Goal: Task Accomplishment & Management: Use online tool/utility

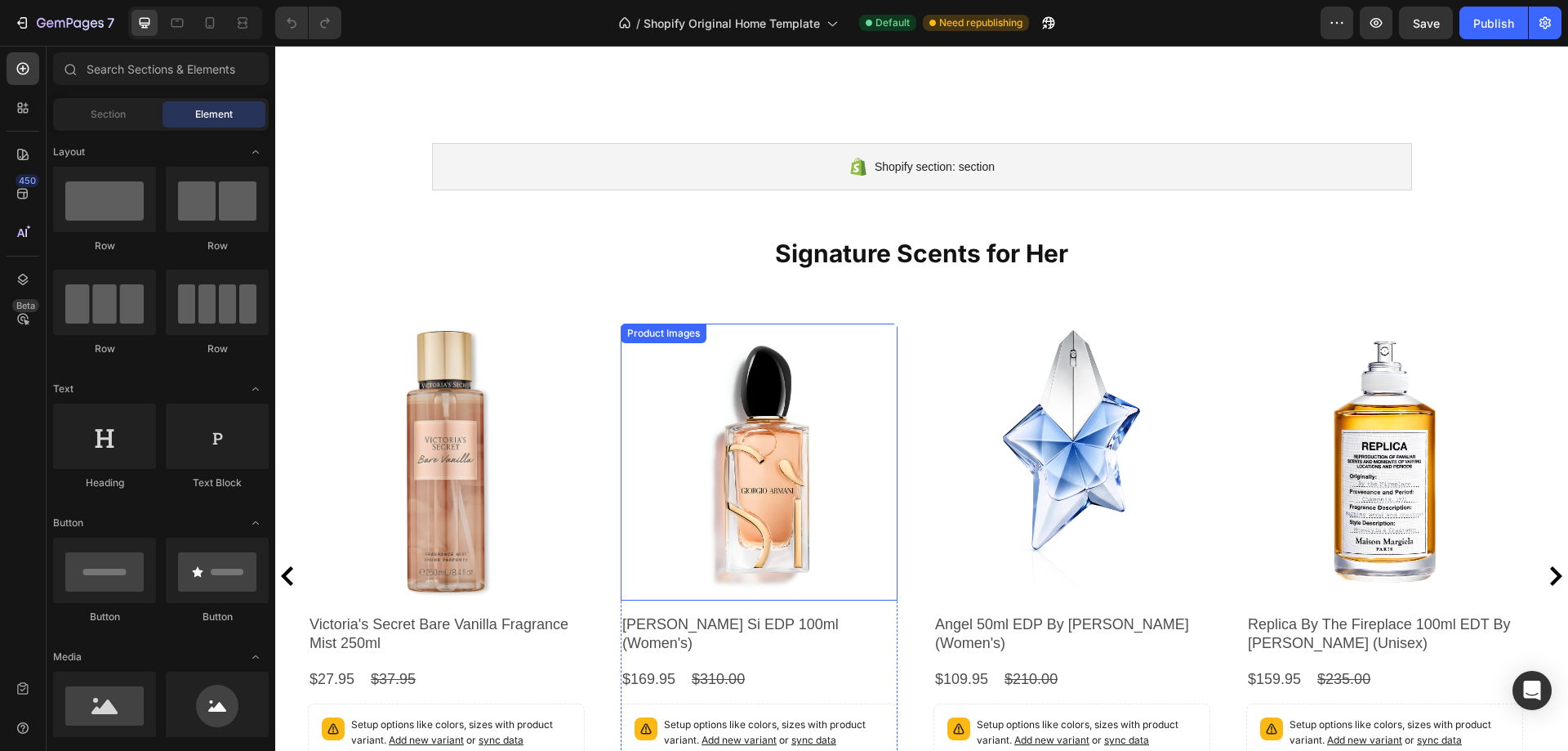
scroll to position [491, 0]
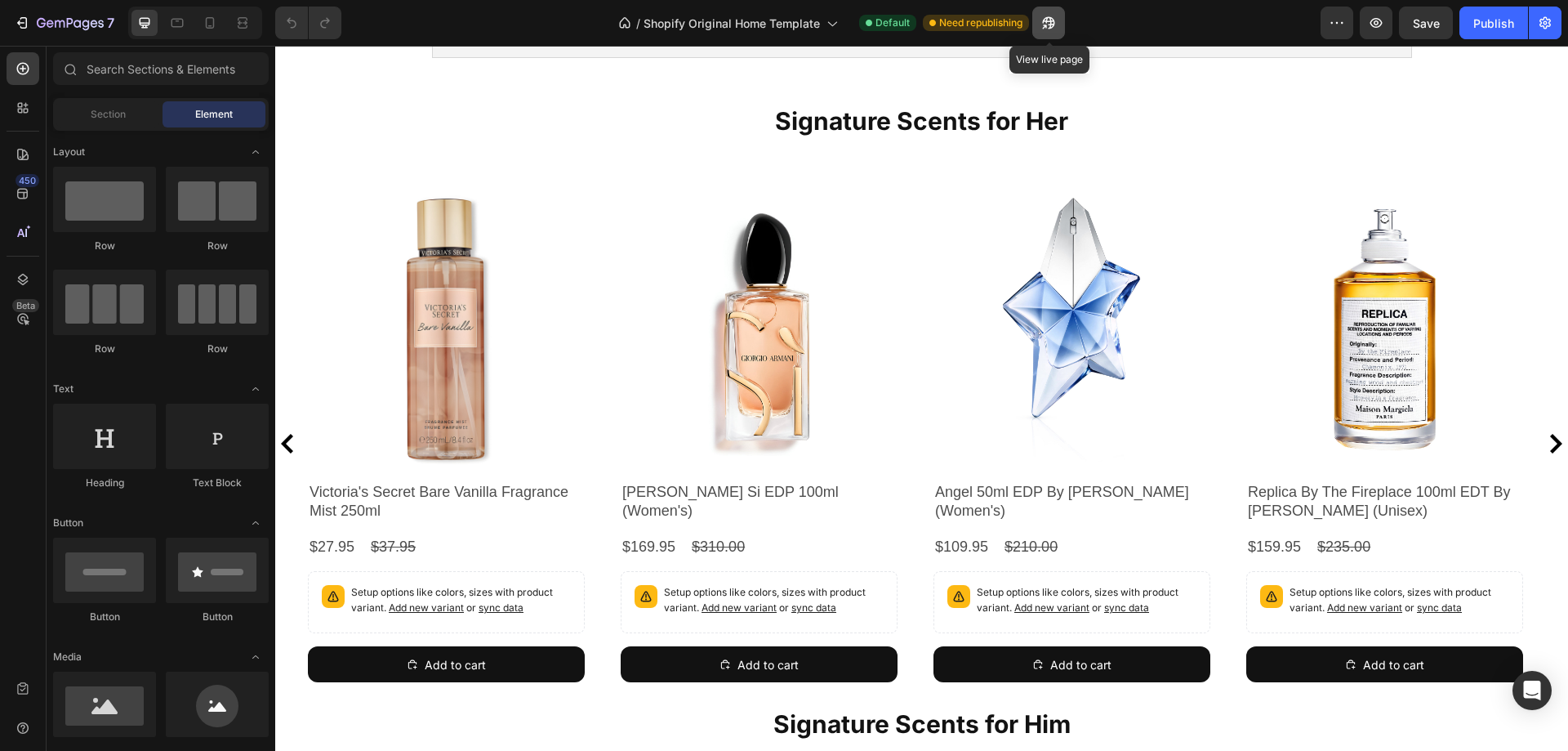
click at [1056, 25] on icon "button" at bounding box center [1048, 22] width 16 height 16
click at [767, 495] on h2 "Giorgio Armani Si EDP 100ml (Women's)" at bounding box center [759, 502] width 277 height 42
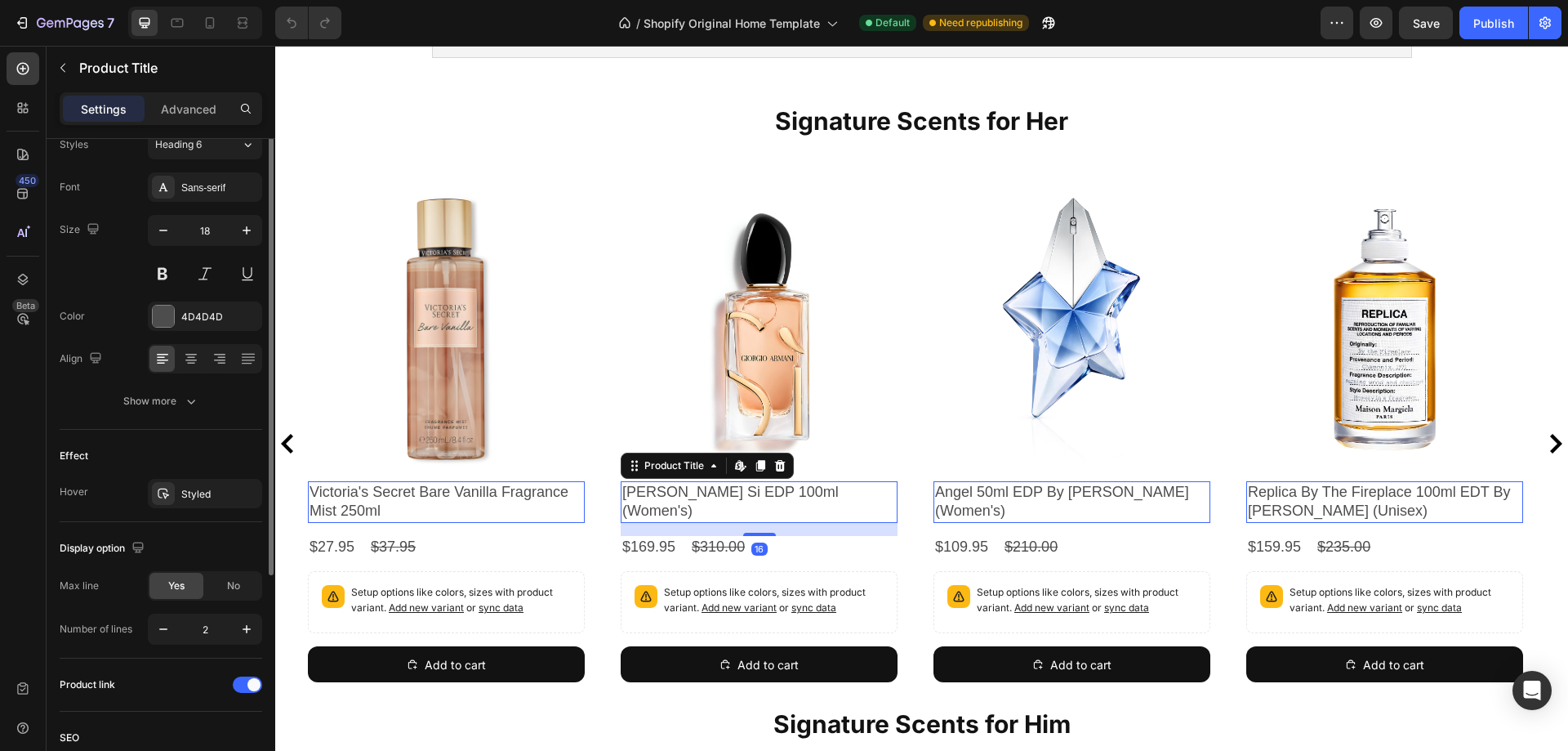
scroll to position [281, 0]
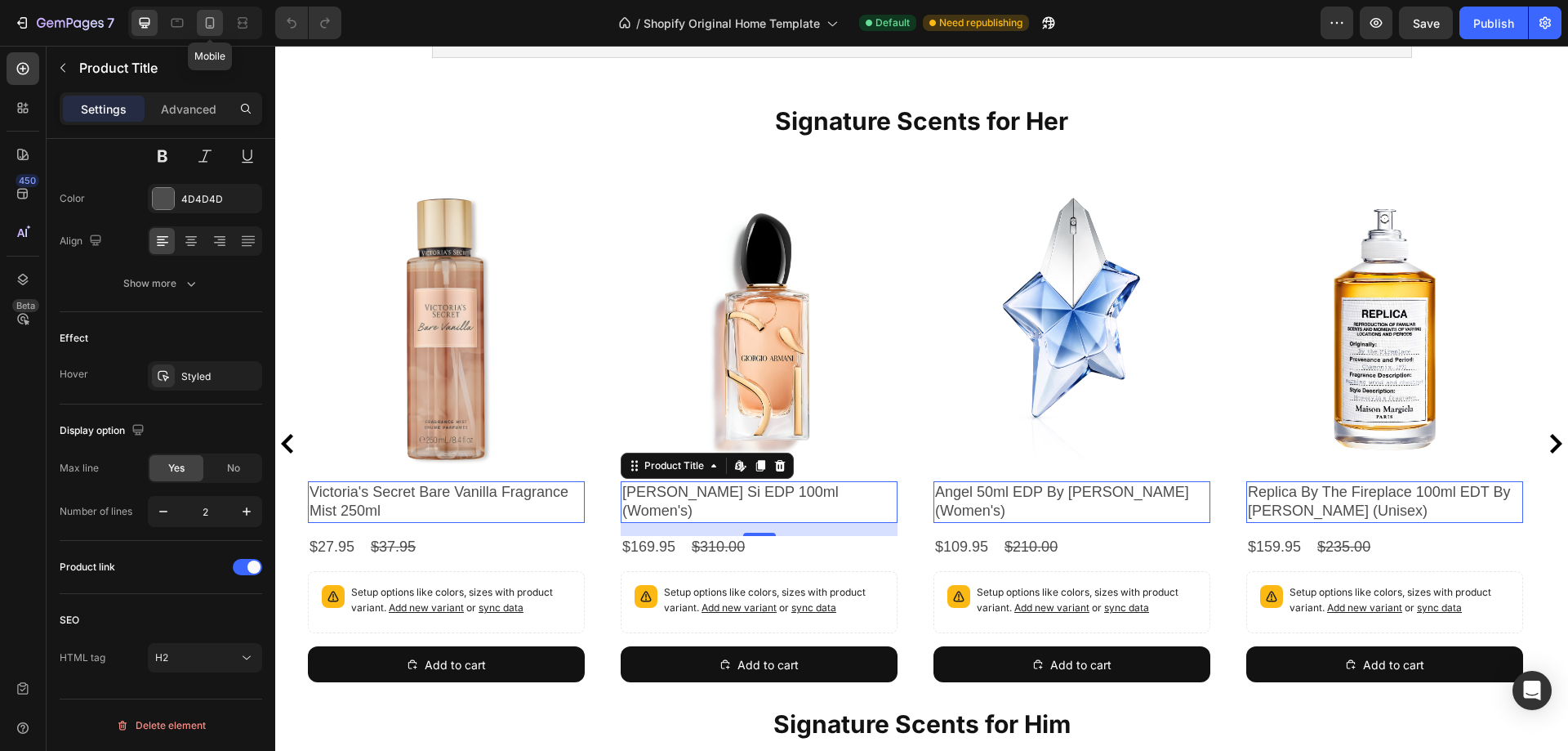
click at [206, 31] on div at bounding box center [209, 22] width 26 height 26
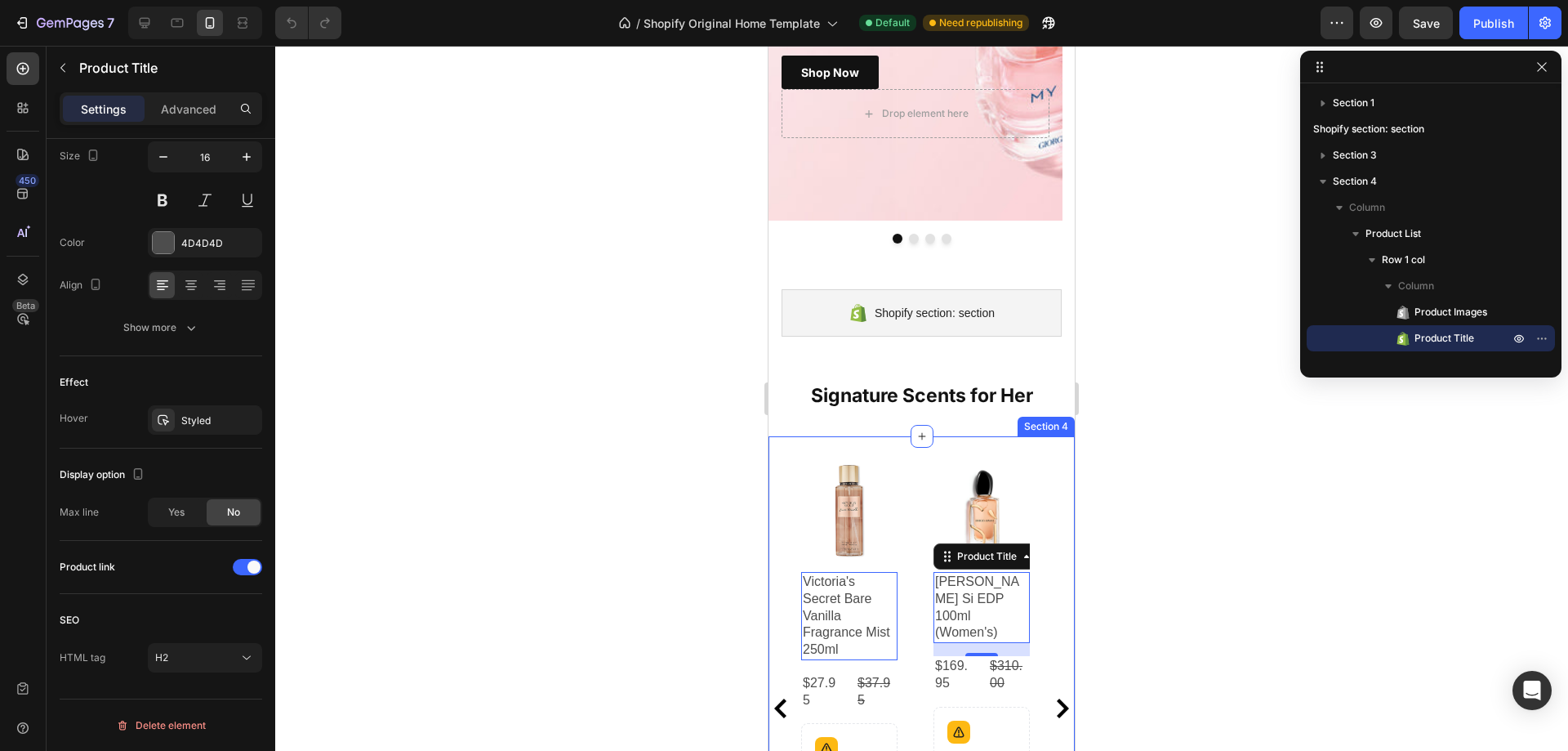
scroll to position [435, 0]
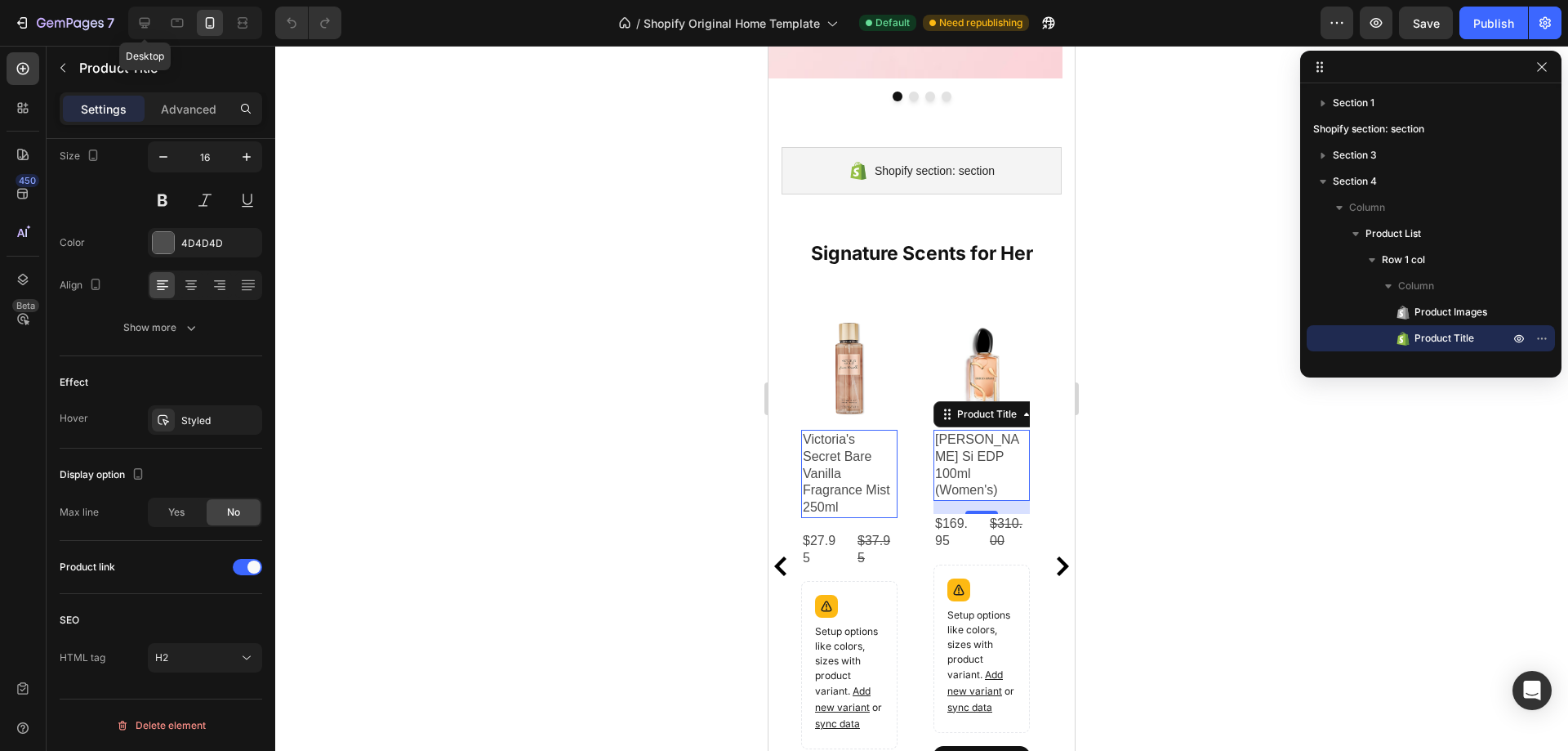
drag, startPoint x: 142, startPoint y: 27, endPoint x: 163, endPoint y: 31, distance: 21.4
click at [142, 27] on icon at bounding box center [144, 23] width 11 height 11
type input "18"
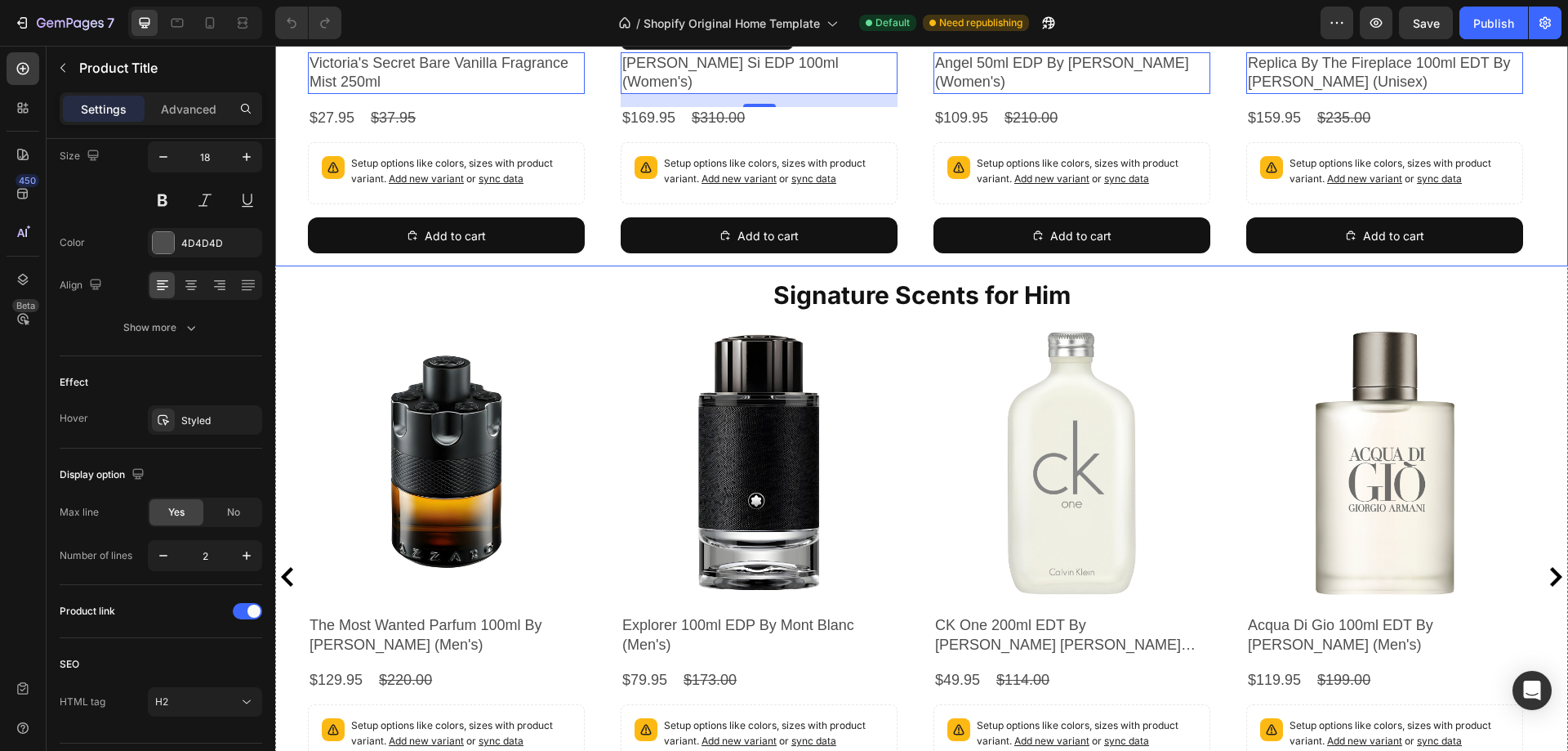
scroll to position [981, 0]
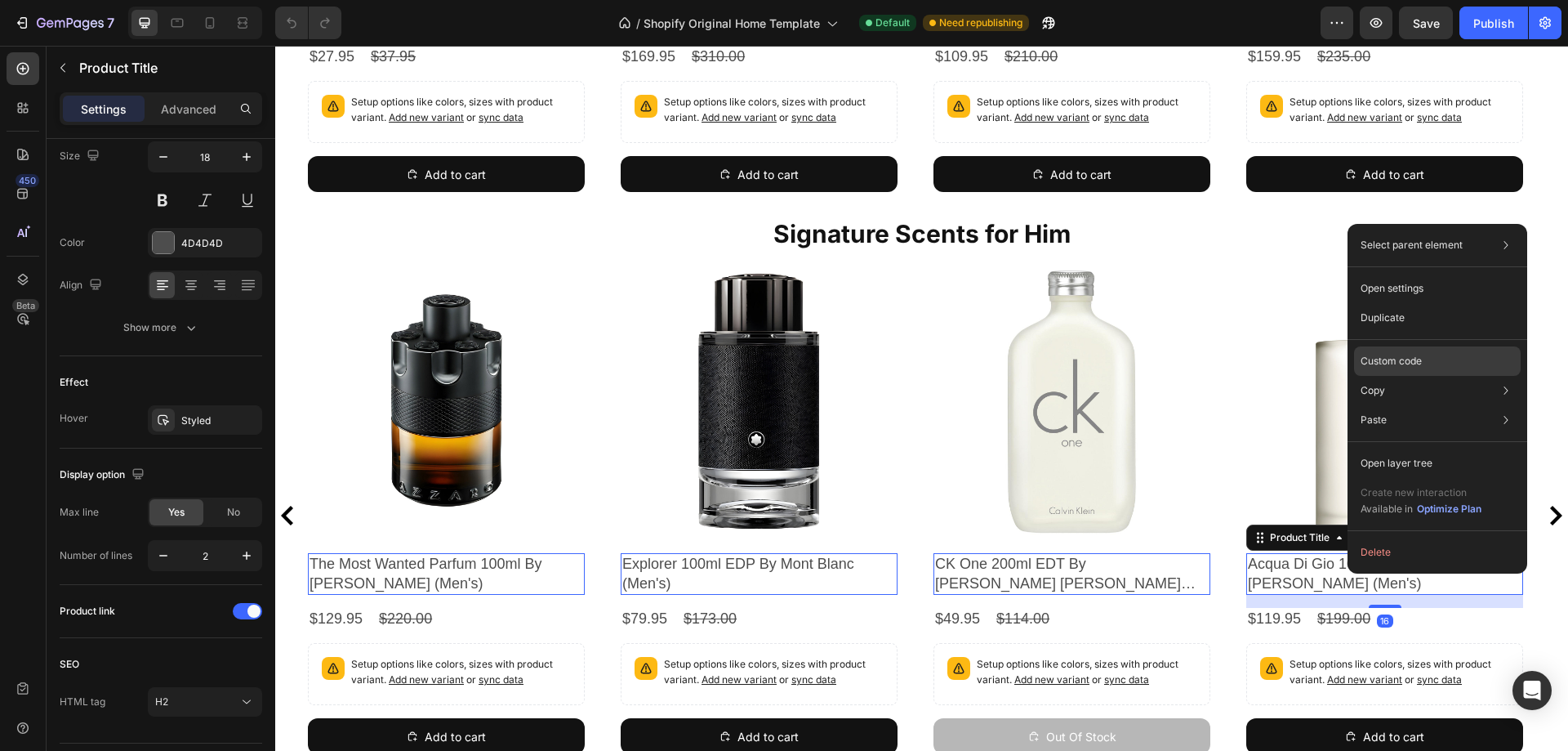
click at [1413, 357] on p "Custom code" at bounding box center [1391, 361] width 61 height 14
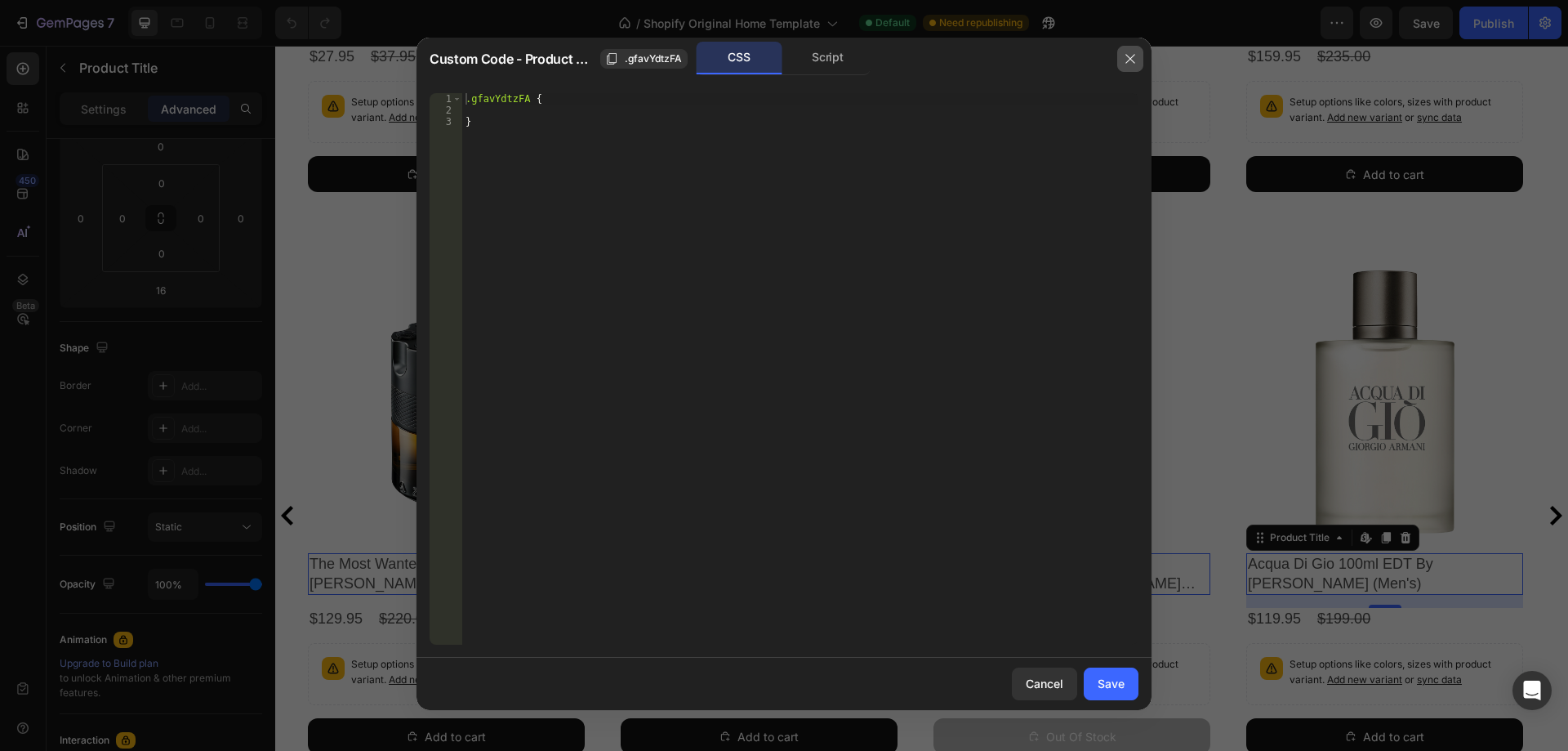
click at [1132, 54] on icon "button" at bounding box center [1131, 59] width 13 height 13
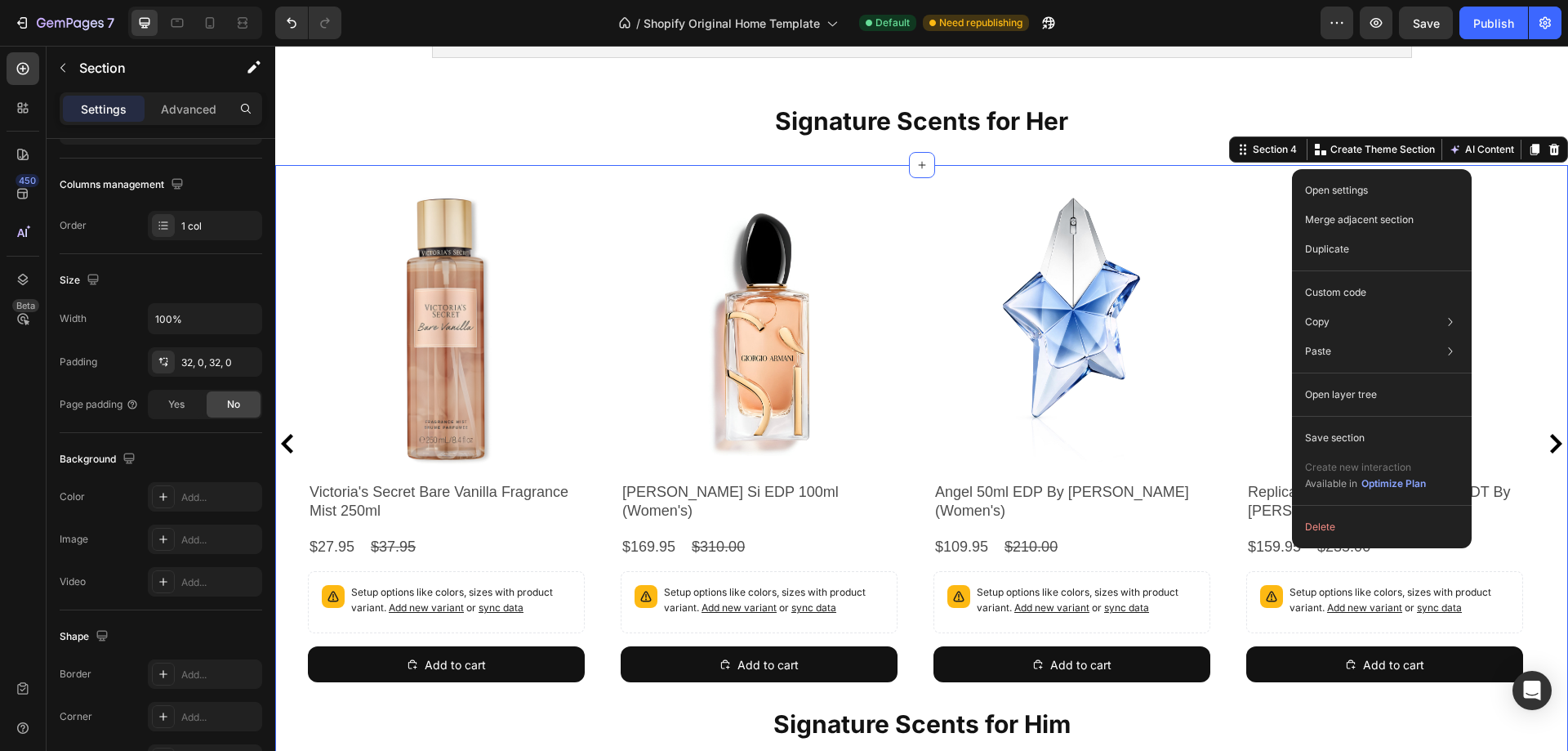
scroll to position [0, 0]
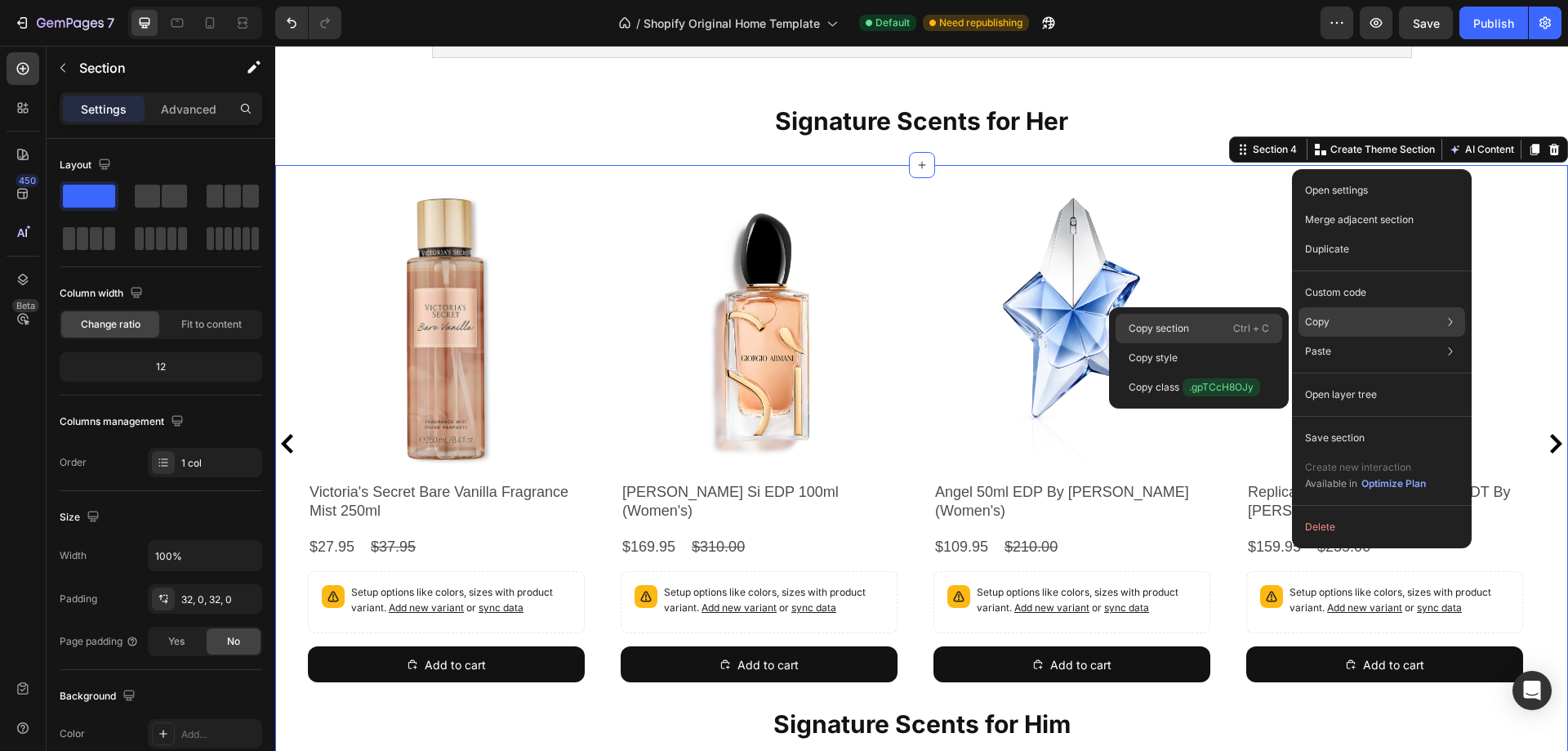
click at [1162, 328] on p "Copy section" at bounding box center [1159, 328] width 60 height 14
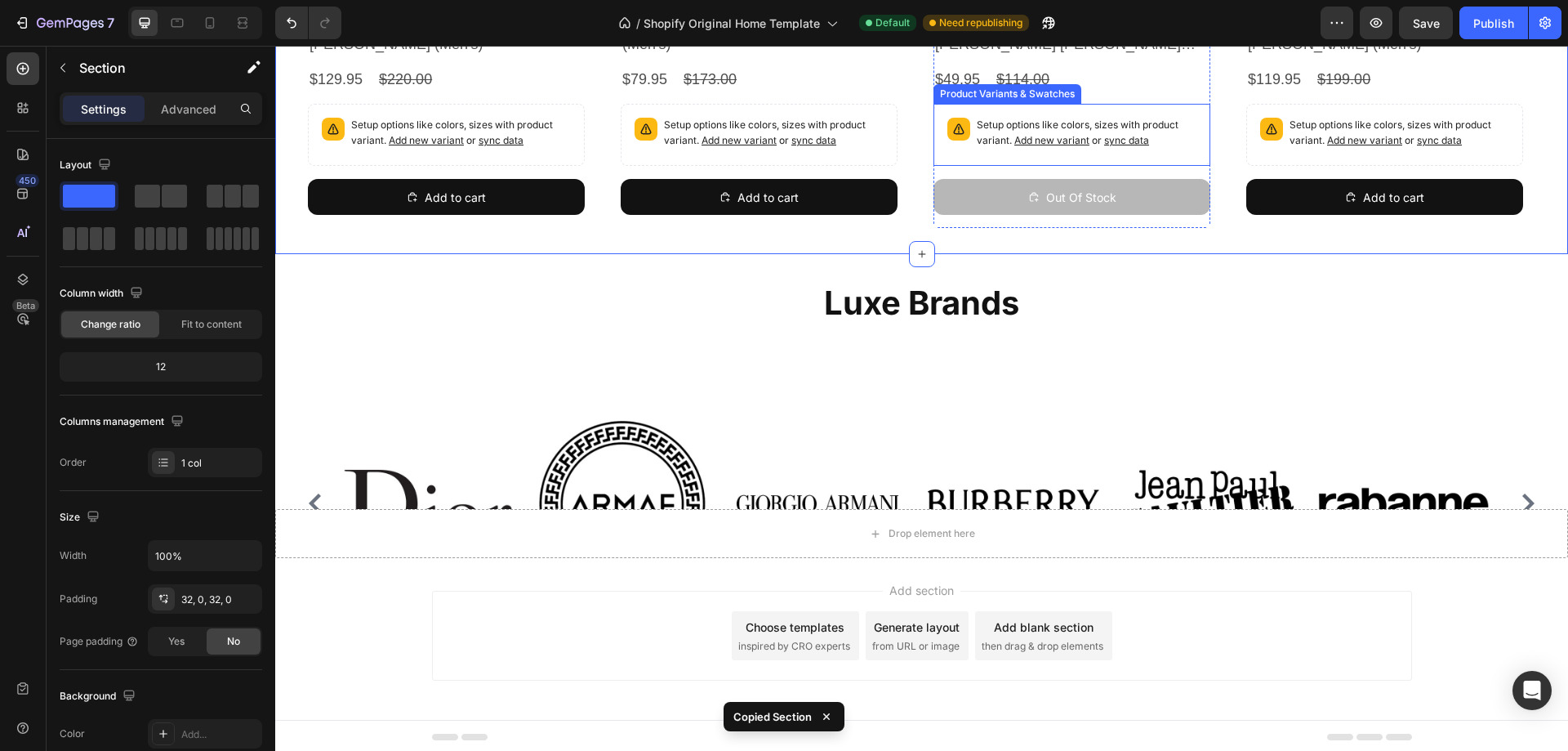
scroll to position [1523, 0]
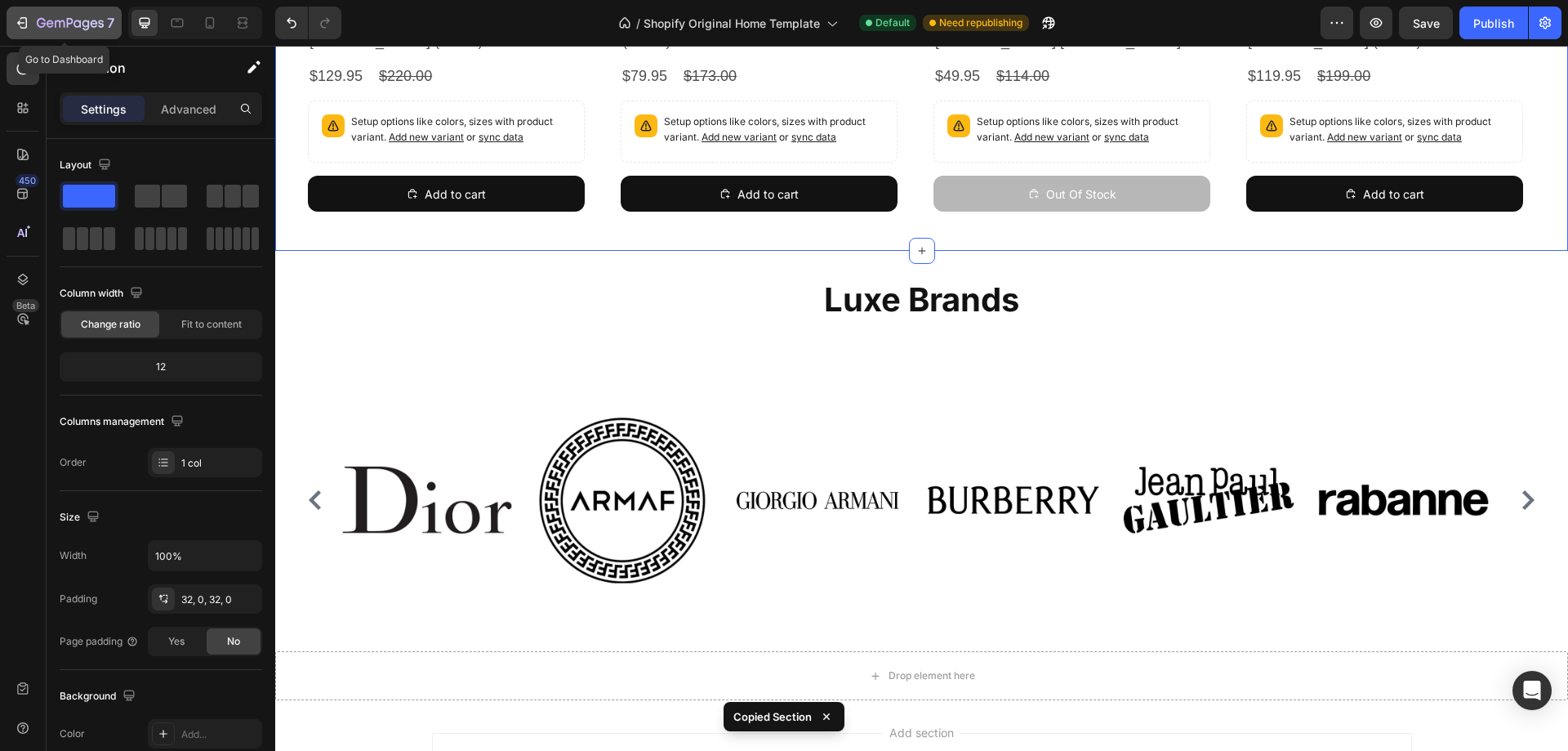
click at [98, 29] on icon "button" at bounding box center [70, 24] width 67 height 14
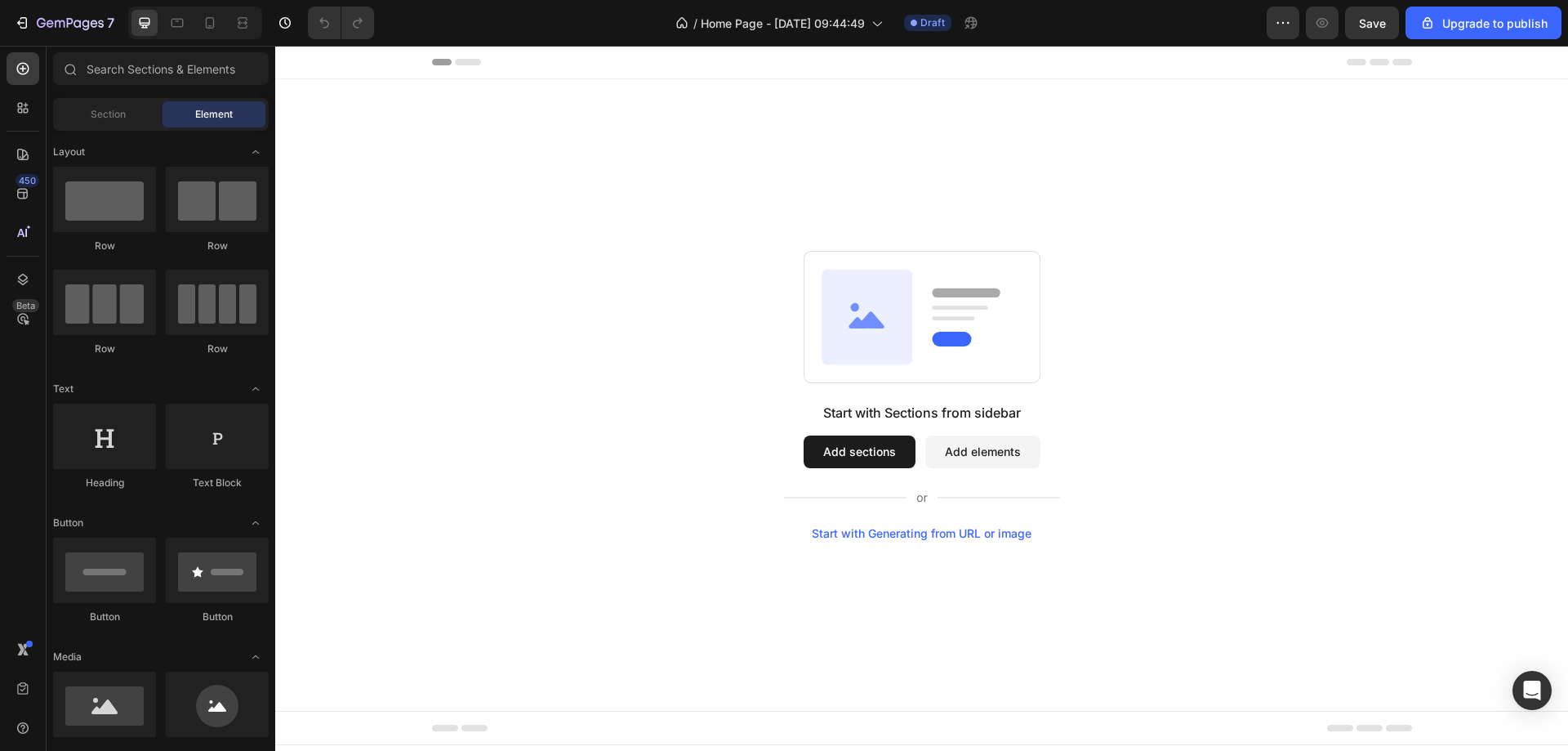
click at [699, 259] on div "Start with Sections from sidebar Add sections Add elements Start with Generatin…" at bounding box center [921, 395] width 1175 height 289
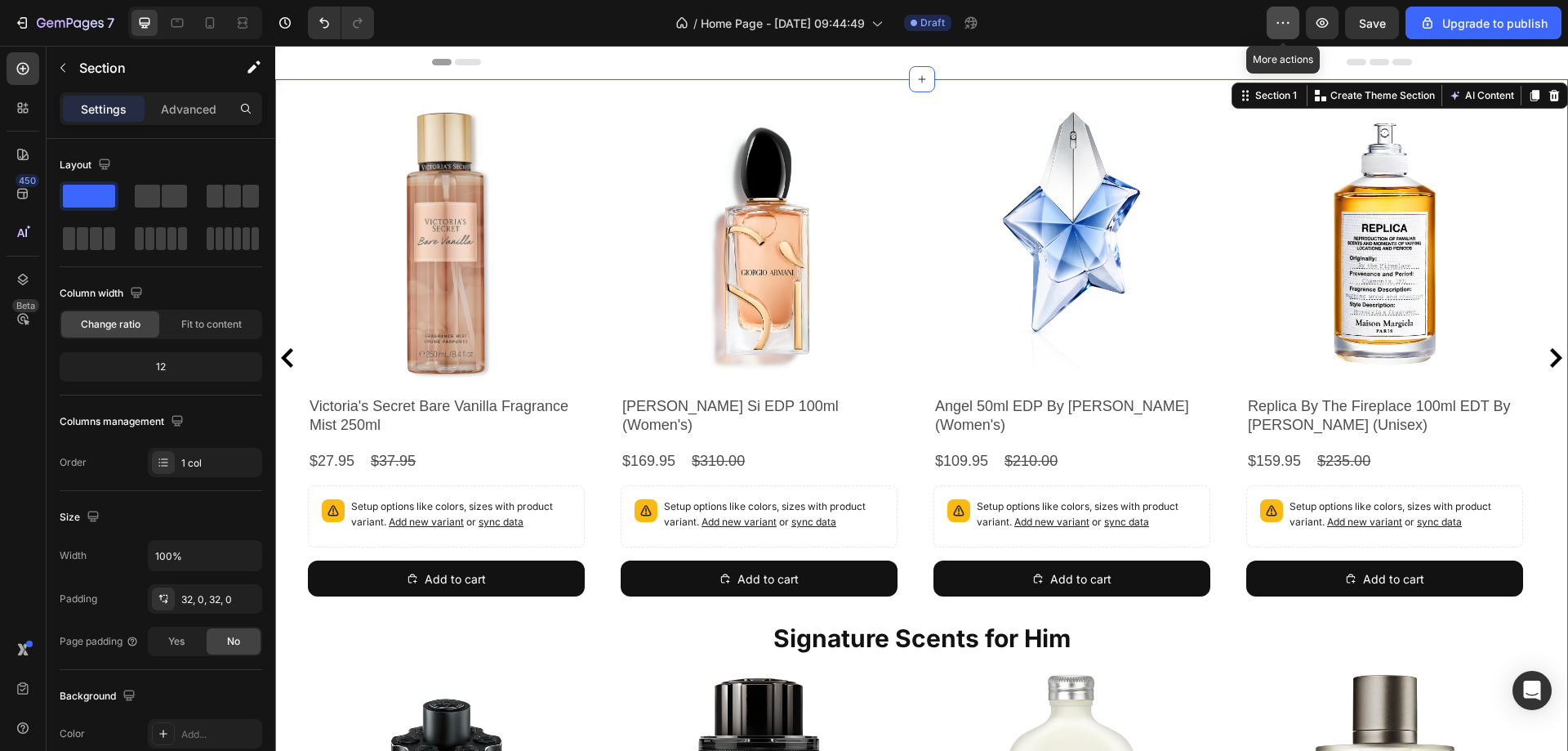
click at [1279, 20] on icon "button" at bounding box center [1283, 22] width 16 height 16
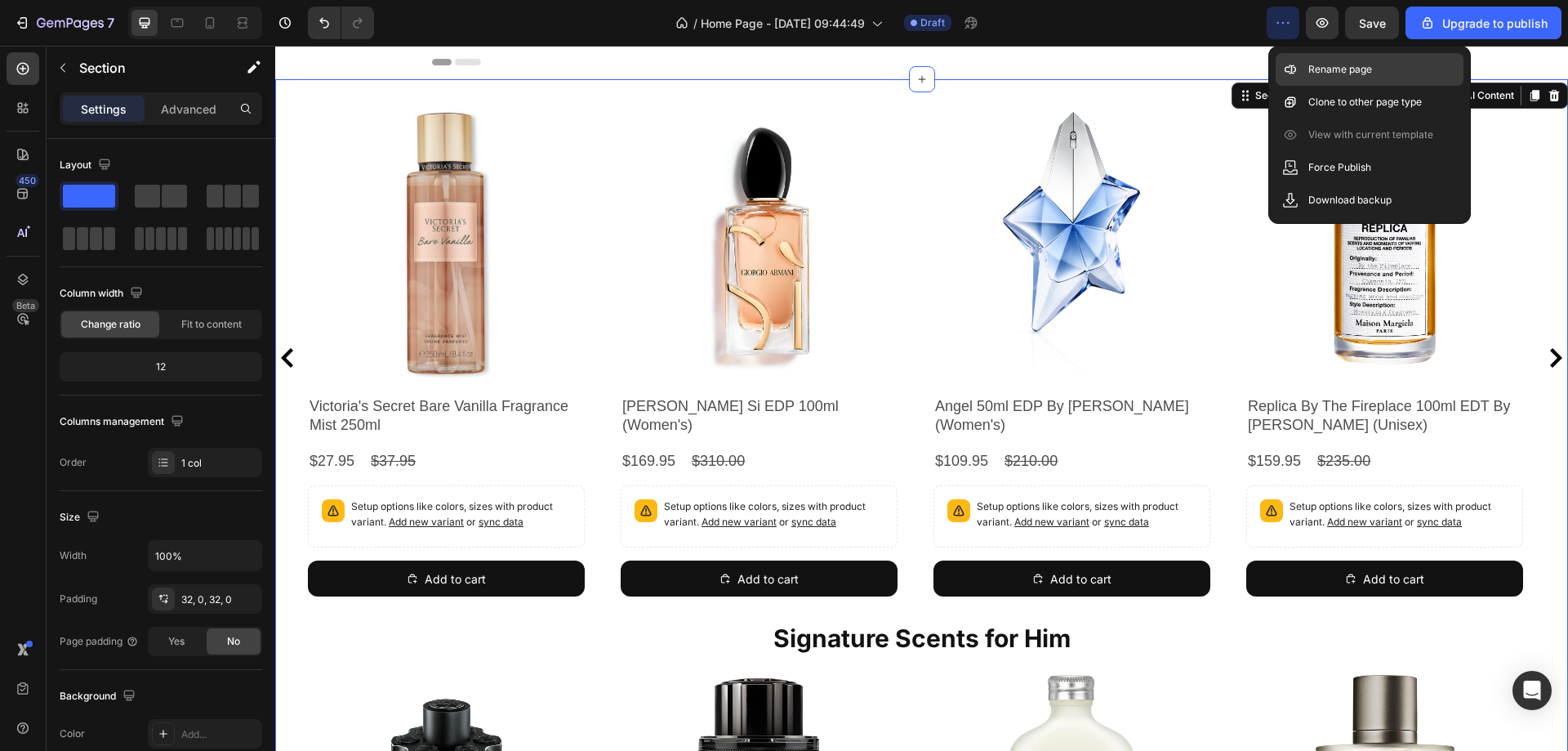
click at [1324, 70] on p "Rename page" at bounding box center [1340, 69] width 64 height 16
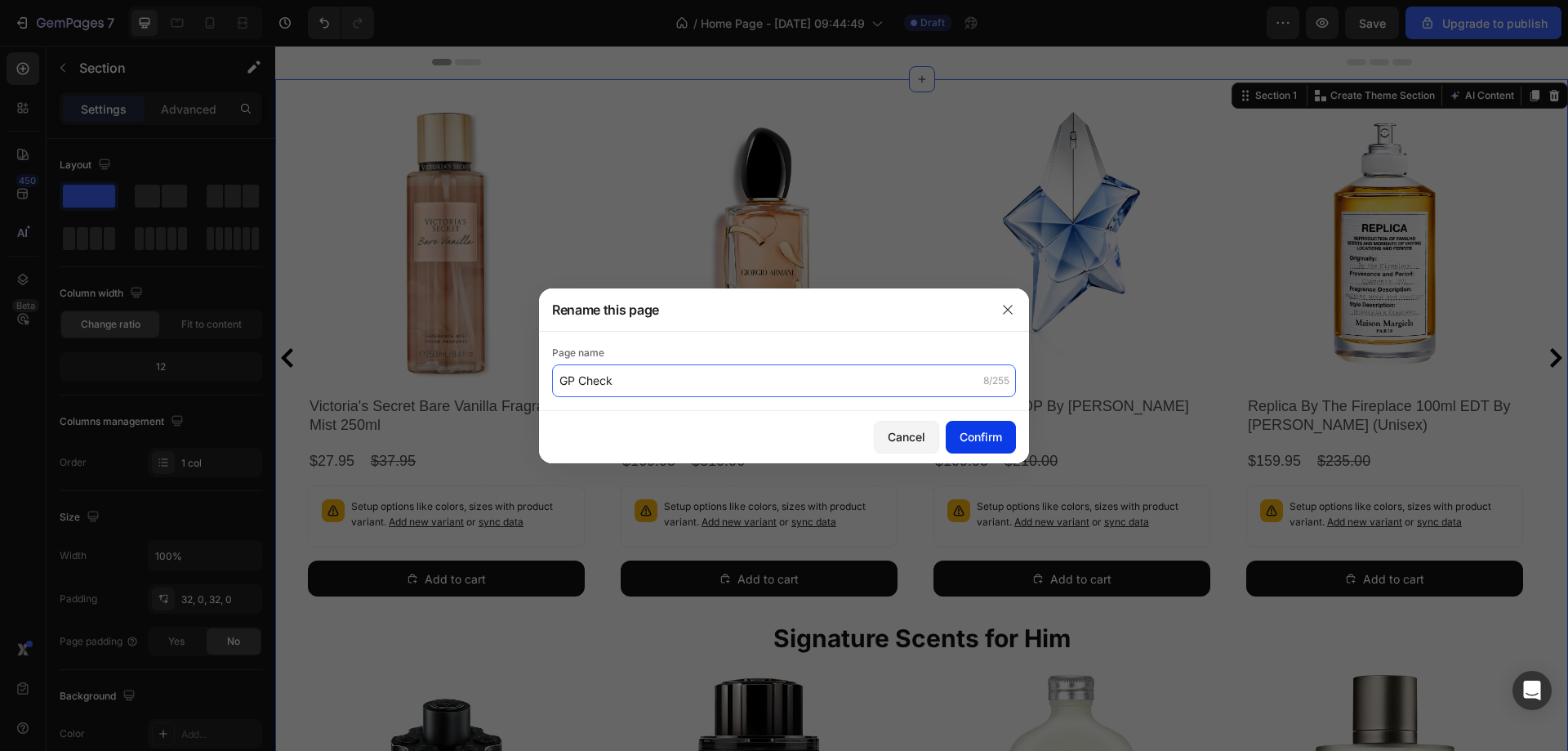
type input "GP Check"
click at [1006, 445] on button "Confirm" at bounding box center [980, 437] width 70 height 33
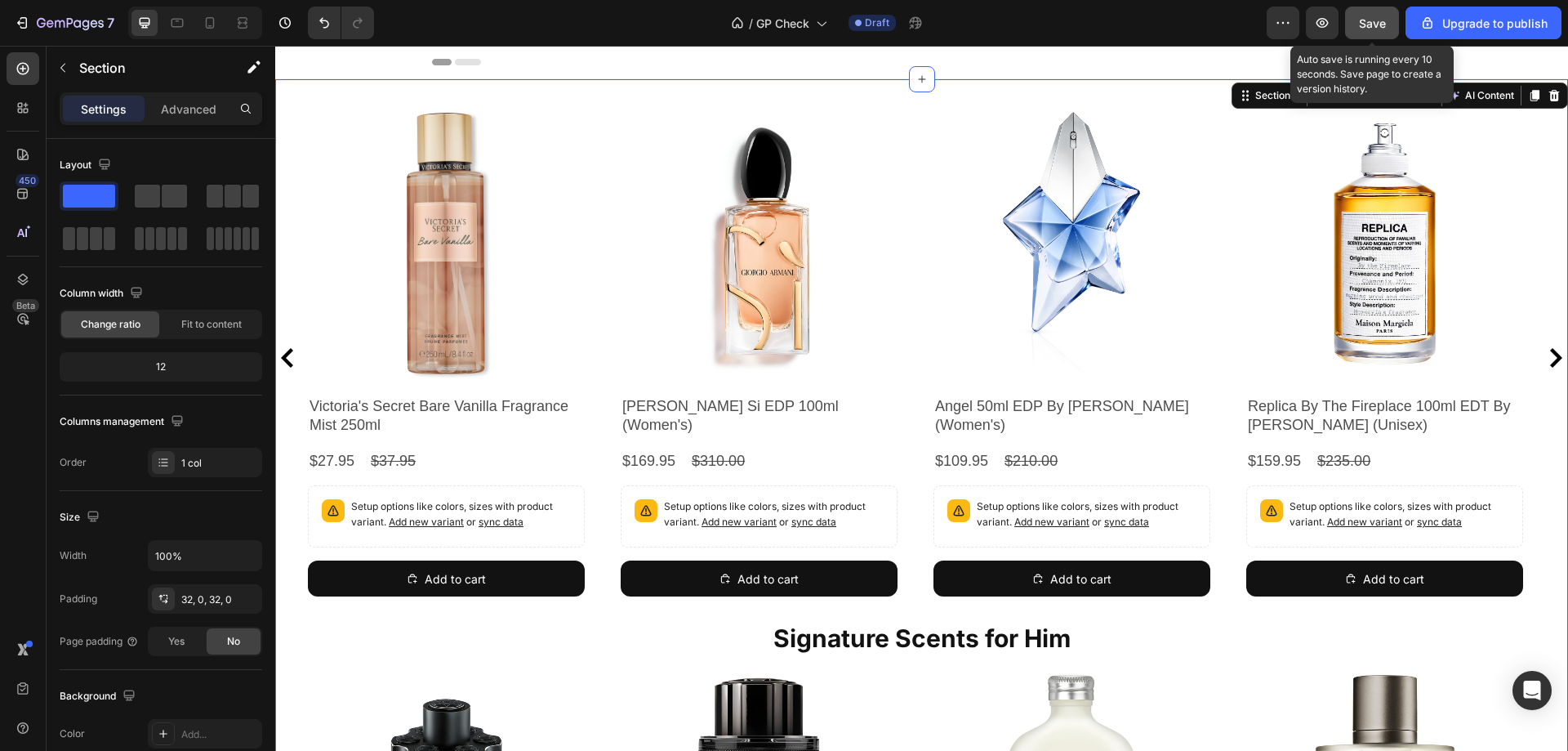
click at [1354, 20] on button "Save" at bounding box center [1372, 23] width 54 height 33
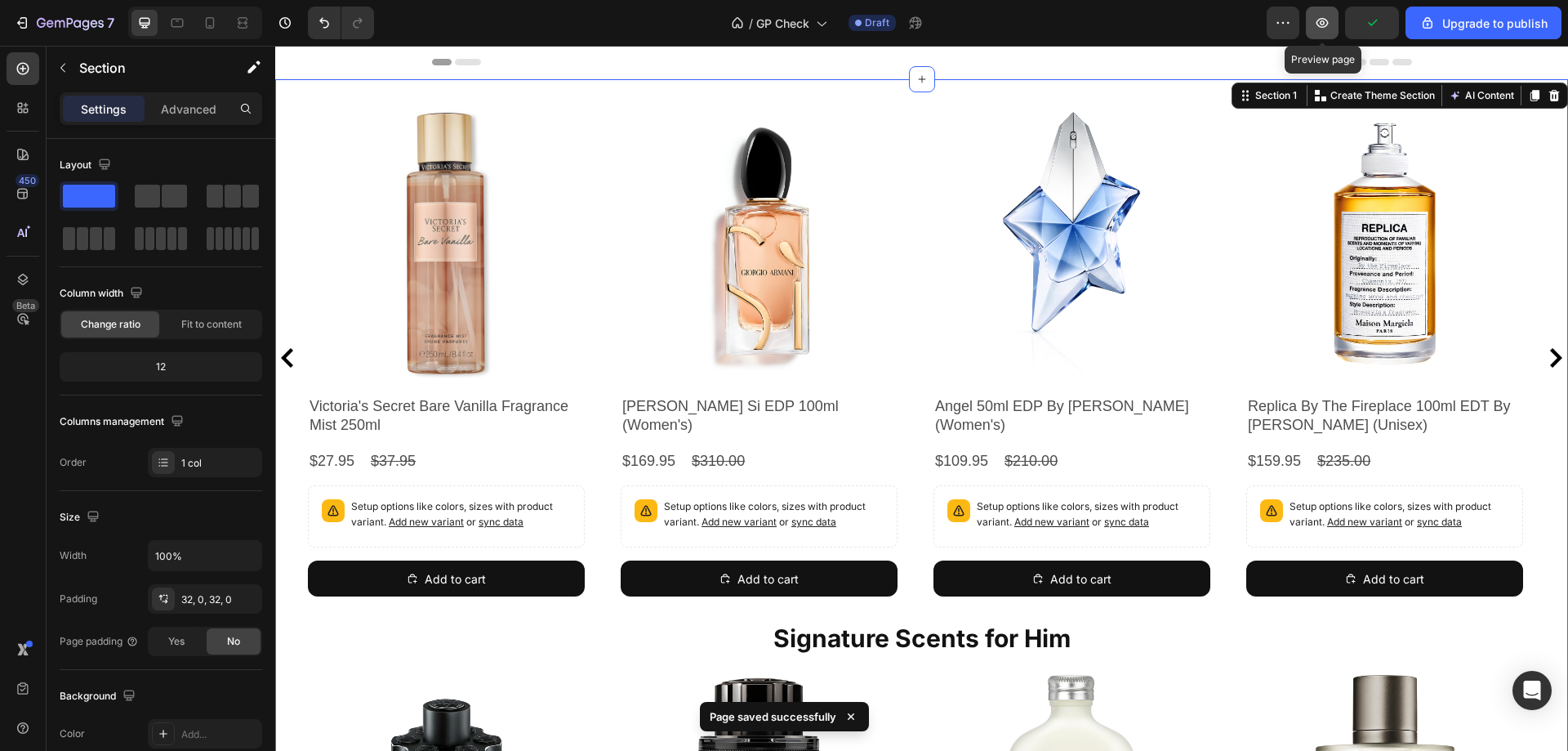
click at [1326, 20] on icon "button" at bounding box center [1322, 22] width 16 height 16
click at [1322, 17] on icon "button" at bounding box center [1322, 22] width 16 height 16
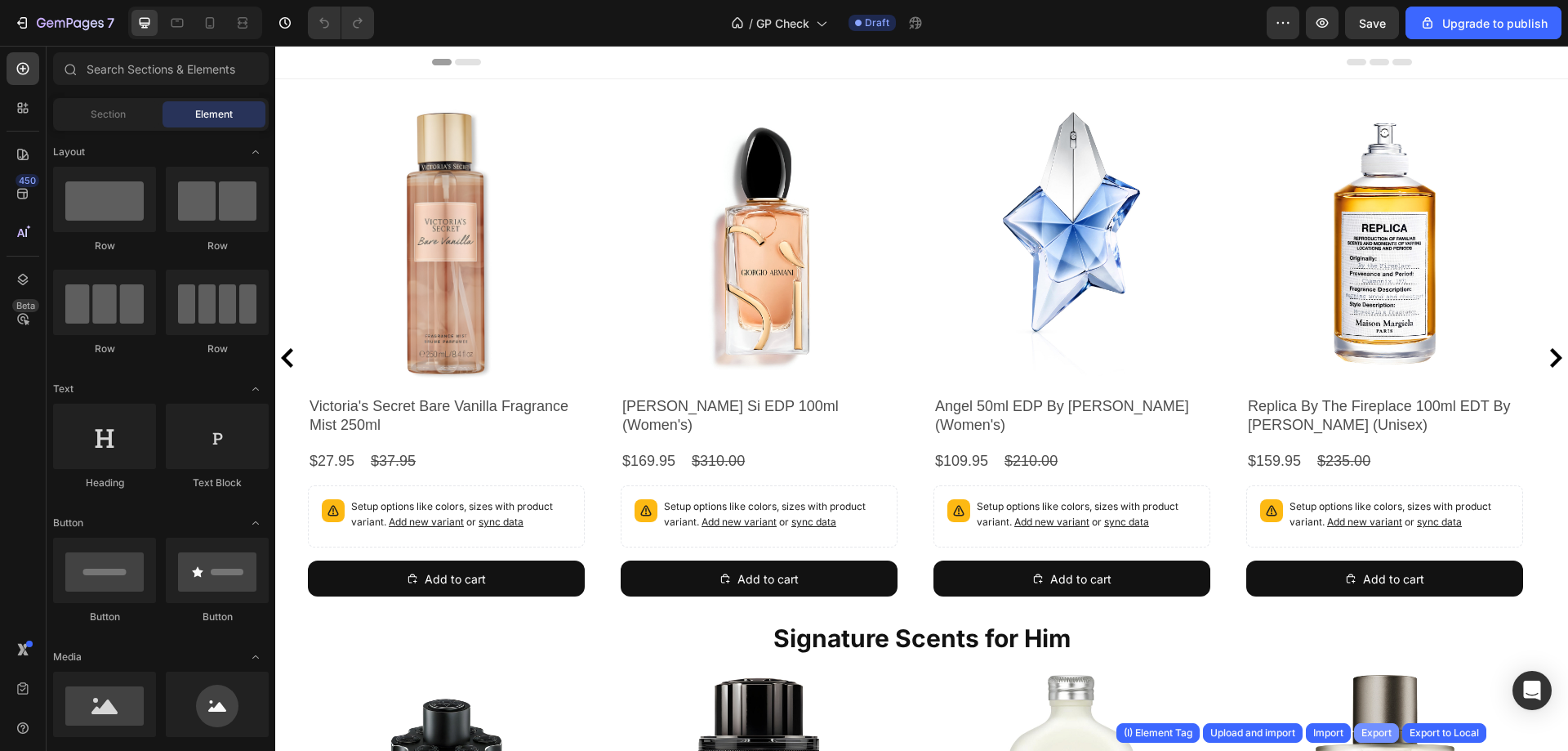
drag, startPoint x: 1374, startPoint y: 728, endPoint x: 1098, endPoint y: 659, distance: 284.5
click at [1374, 728] on div "Export" at bounding box center [1377, 733] width 31 height 14
click at [1019, 415] on h2 "Angel 50ml EDP By [PERSON_NAME] (Women's)" at bounding box center [1072, 416] width 277 height 42
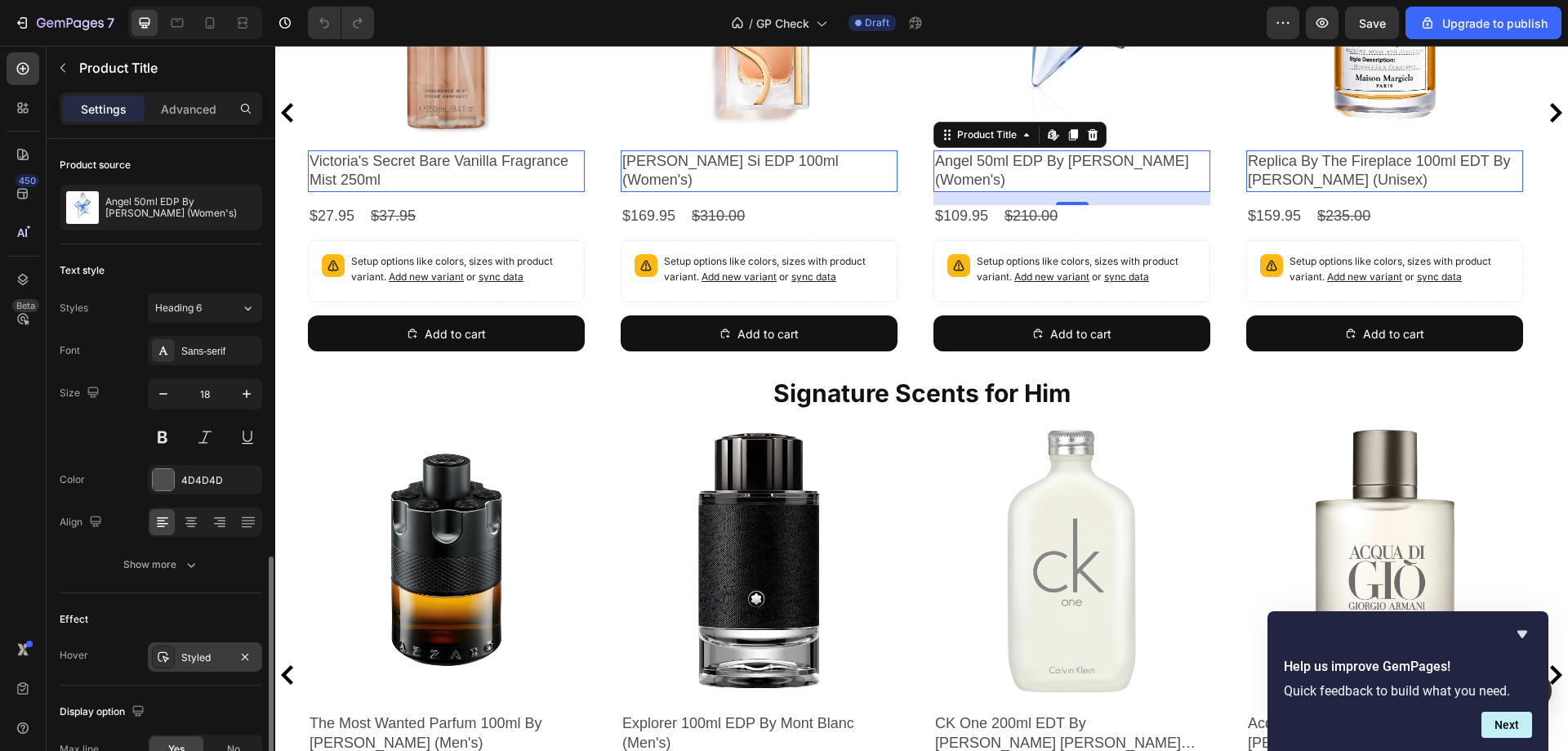
scroll to position [281, 0]
